Goal: Use online tool/utility

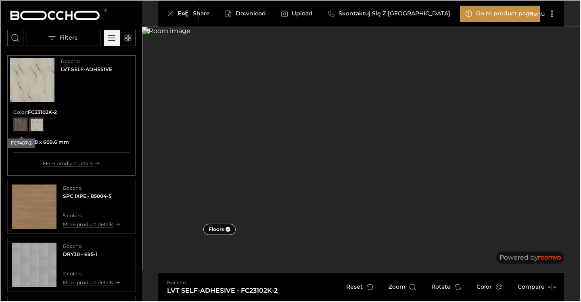
click at [22, 127] on div "View color format FC7407-2" at bounding box center [19, 123] width 13 height 13
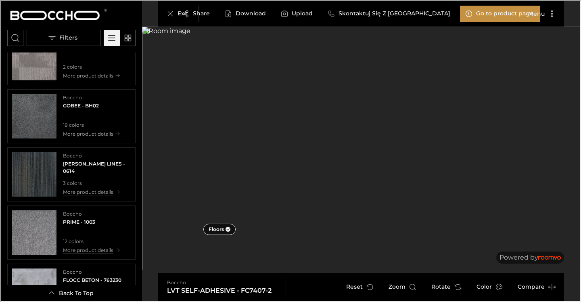
scroll to position [439, 0]
click at [42, 71] on img "See FACER in the room" at bounding box center [33, 56] width 44 height 44
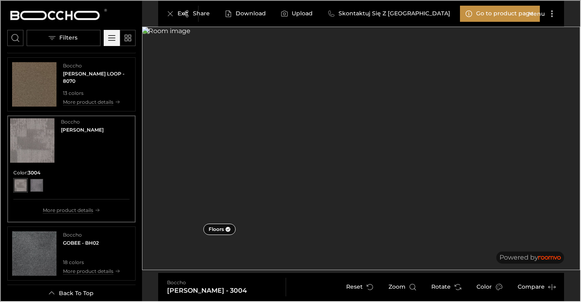
scroll to position [289, 0]
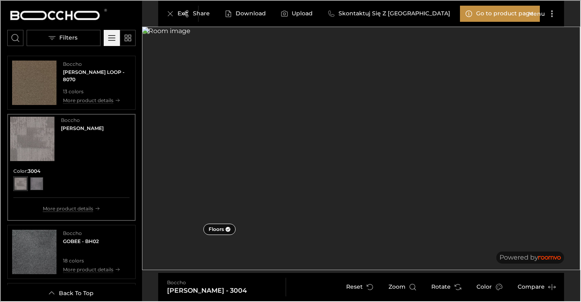
click at [97, 210] on icon "Product catalog" at bounding box center [96, 207] width 5 height 5
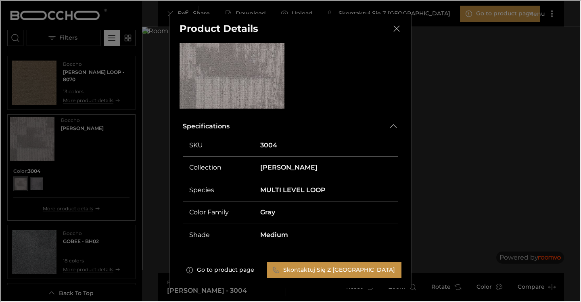
scroll to position [46, 0]
click at [394, 28] on icon "Close dialog" at bounding box center [396, 28] width 10 height 10
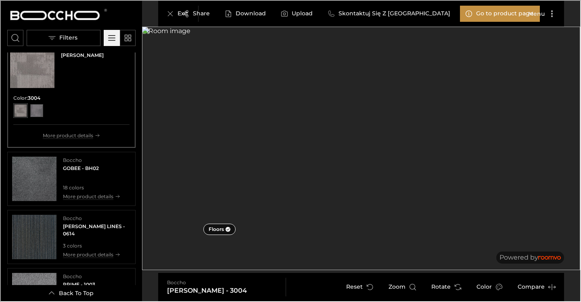
scroll to position [365, 0]
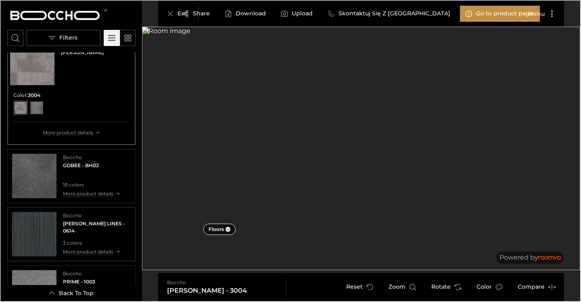
click at [43, 235] on img "See WOLIN LINES in the room" at bounding box center [33, 233] width 44 height 44
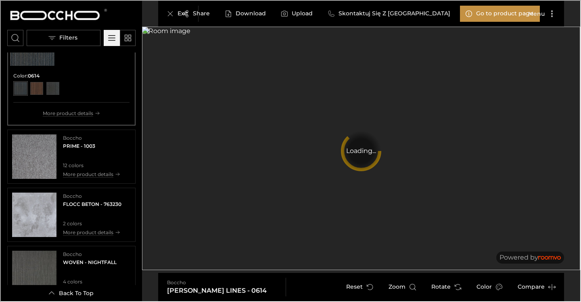
scroll to position [510, 0]
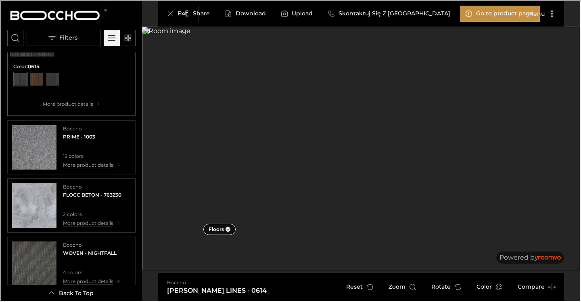
click at [40, 206] on img "See FLOCC BETON in the room" at bounding box center [33, 204] width 44 height 44
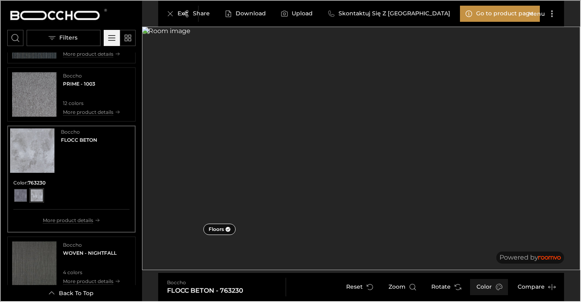
click at [494, 286] on icon "Open color dialog" at bounding box center [498, 286] width 8 height 8
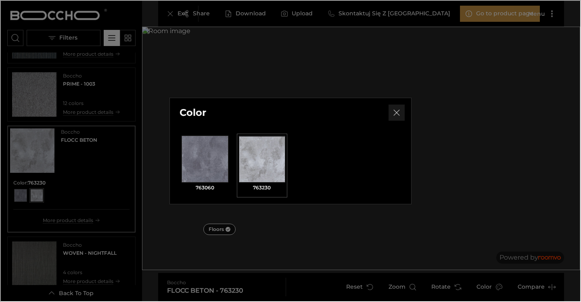
click at [395, 110] on line "Close dialog" at bounding box center [396, 112] width 6 height 6
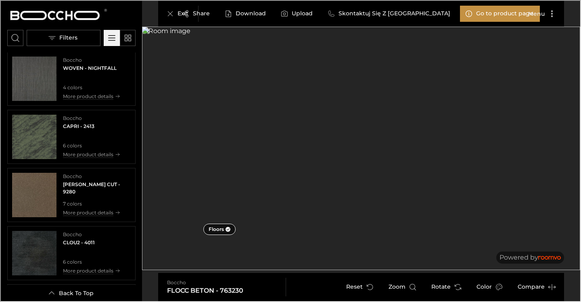
scroll to position [709, 0]
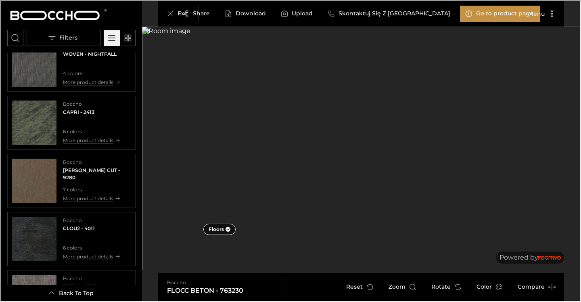
click at [42, 242] on img "See CLOU2 in the room" at bounding box center [33, 238] width 44 height 44
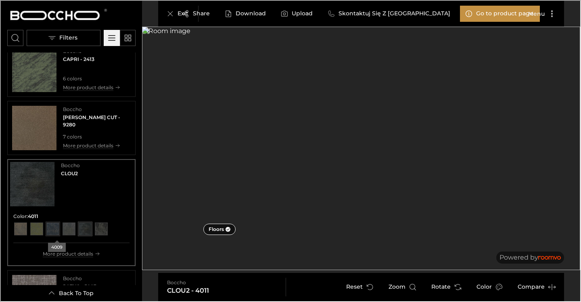
click at [57, 227] on div "View color format 4009" at bounding box center [52, 227] width 13 height 13
click at [73, 231] on div "View color format 4010" at bounding box center [68, 227] width 13 height 13
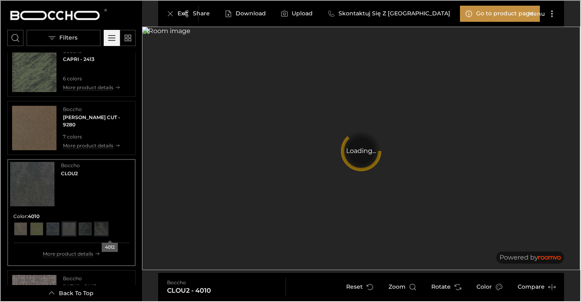
click at [107, 232] on div "View color format 4012" at bounding box center [100, 227] width 13 height 13
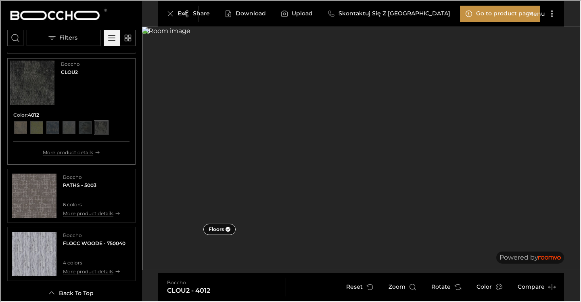
scroll to position [813, 0]
click at [540, 12] on button "Menu" at bounding box center [540, 13] width 39 height 16
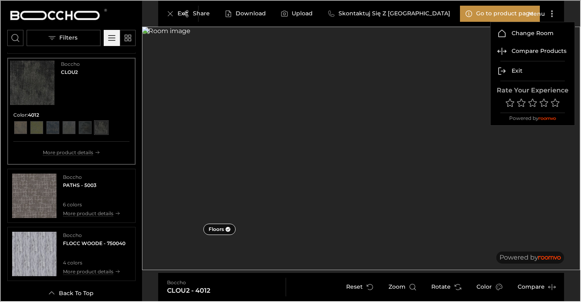
click at [396, 14] on div at bounding box center [289, 150] width 579 height 300
